Goal: Information Seeking & Learning: Learn about a topic

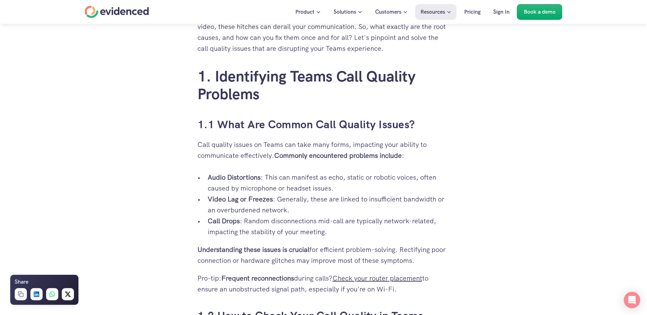
scroll to position [398, 0]
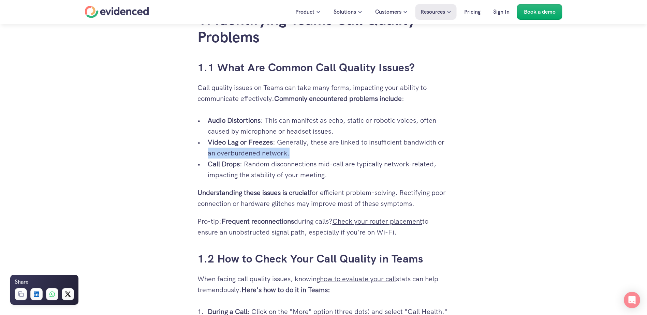
drag, startPoint x: 207, startPoint y: 153, endPoint x: 296, endPoint y: 154, distance: 88.6
click at [296, 154] on ul "Audio Distortions : This can manifest as echo, static or robotic voices, often …" at bounding box center [323, 147] width 252 height 65
drag, startPoint x: 296, startPoint y: 154, endPoint x: 286, endPoint y: 166, distance: 15.5
click at [286, 166] on p "Call Drops : Random disconnections mid-call are typically network-related, impa…" at bounding box center [329, 169] width 242 height 22
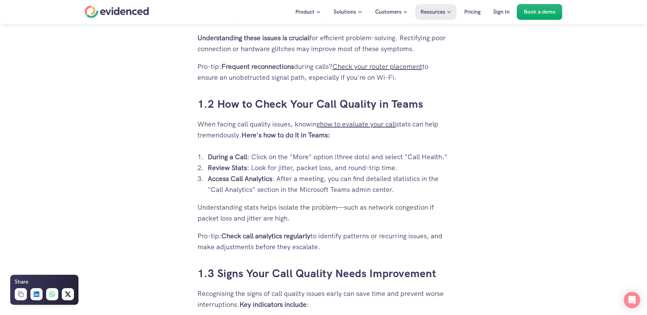
scroll to position [568, 0]
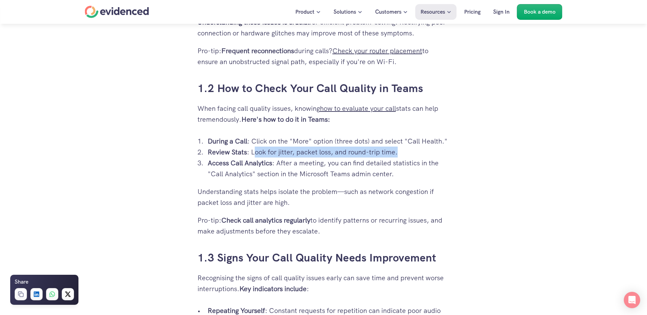
drag, startPoint x: 253, startPoint y: 150, endPoint x: 403, endPoint y: 150, distance: 149.6
click at [403, 150] on p "Review Stats : Look for jitter, packet loss, and round-trip time." at bounding box center [329, 152] width 242 height 11
drag, startPoint x: 403, startPoint y: 150, endPoint x: 375, endPoint y: 172, distance: 34.7
click at [375, 172] on p "Access Call Analytics : After a meeting, you can find detailed statistics in th…" at bounding box center [329, 168] width 242 height 22
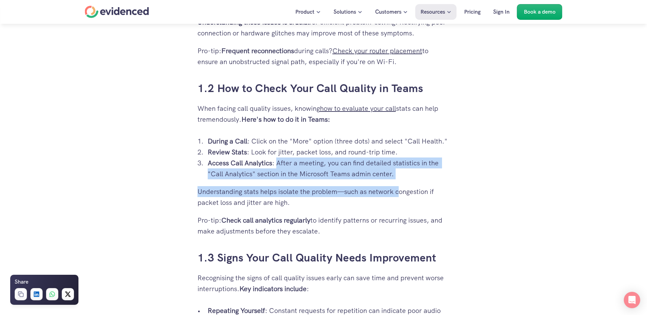
drag, startPoint x: 278, startPoint y: 163, endPoint x: 401, endPoint y: 183, distance: 125.1
click at [302, 253] on link "1.3 Signs Your Call Quality Needs Improvement" at bounding box center [316, 258] width 239 height 14
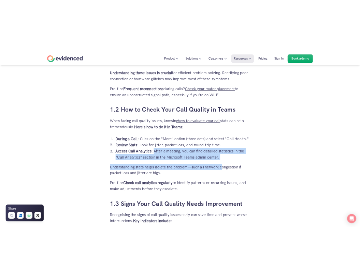
scroll to position [536, 0]
